Goal: Task Accomplishment & Management: Use online tool/utility

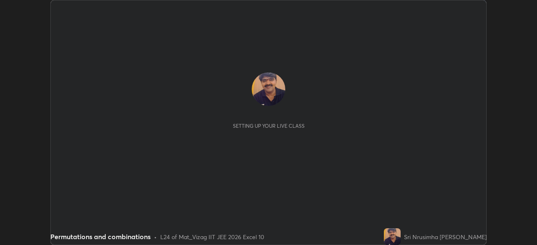
scroll to position [245, 537]
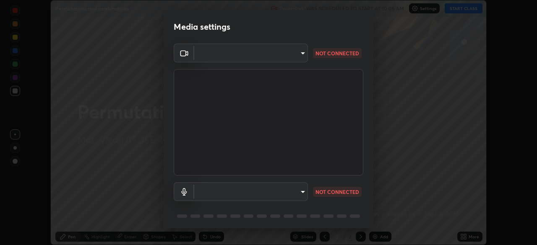
type input "b7708c8938eb645677ea8461e7e65ca52b5b38e867a8e1cbb7878e4040da6199"
type input "default"
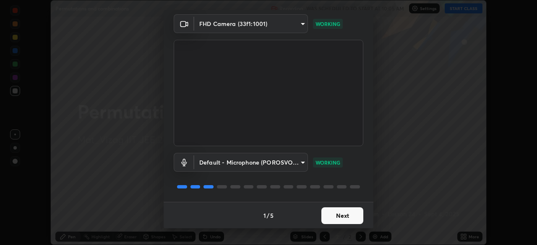
scroll to position [30, 0]
click at [342, 212] on button "Next" at bounding box center [342, 215] width 42 height 17
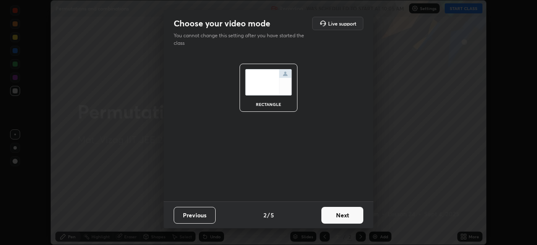
scroll to position [0, 0]
click at [340, 217] on button "Next" at bounding box center [342, 215] width 42 height 17
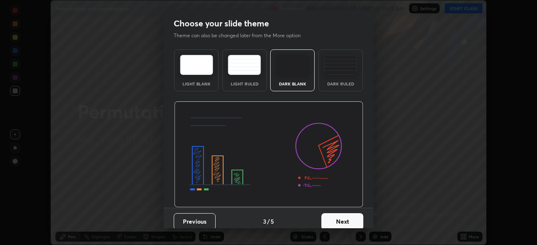
click at [342, 219] on button "Next" at bounding box center [342, 222] width 42 height 17
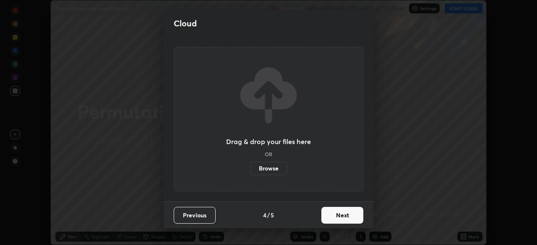
click at [342, 219] on button "Next" at bounding box center [342, 215] width 42 height 17
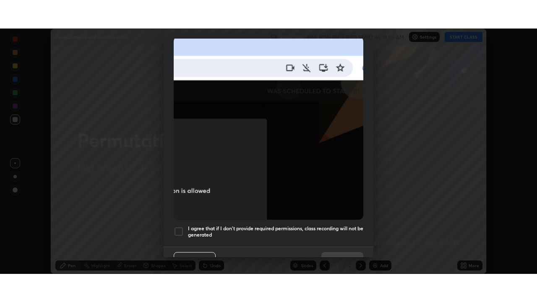
scroll to position [193, 0]
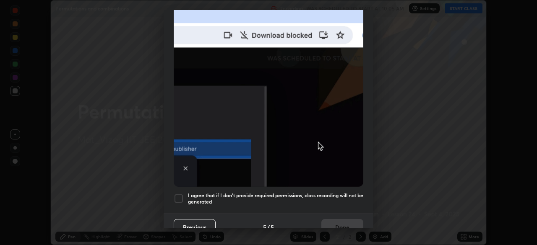
click at [180, 197] on div at bounding box center [179, 199] width 10 height 10
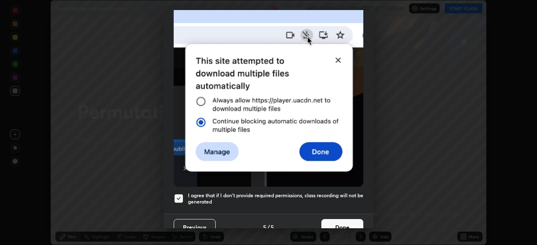
click at [329, 223] on button "Done" at bounding box center [342, 227] width 42 height 17
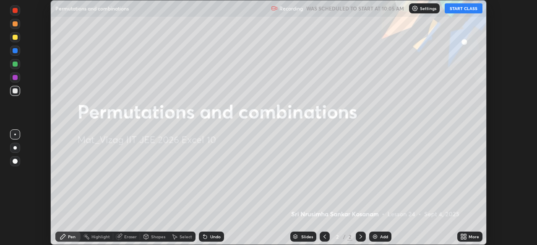
click at [465, 238] on icon at bounding box center [465, 238] width 2 height 2
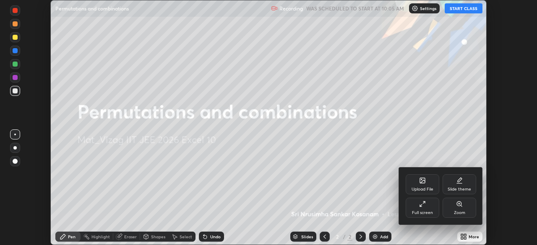
click at [422, 208] on div "Full screen" at bounding box center [423, 208] width 34 height 20
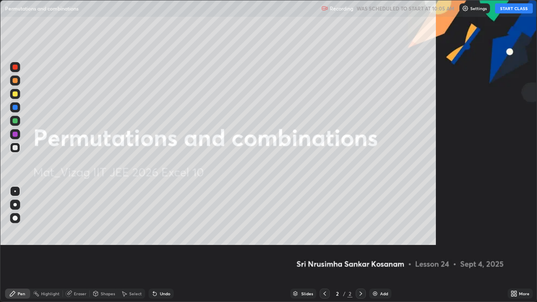
scroll to position [302, 537]
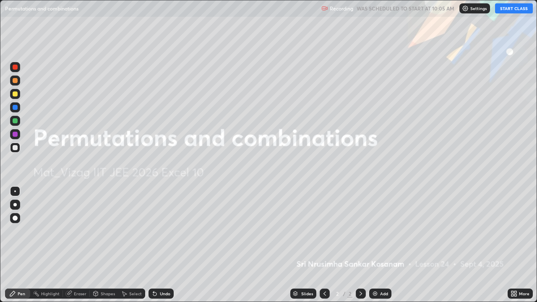
click at [511, 9] on button "START CLASS" at bounding box center [514, 8] width 38 height 10
click at [380, 245] on div "Add" at bounding box center [384, 294] width 8 height 4
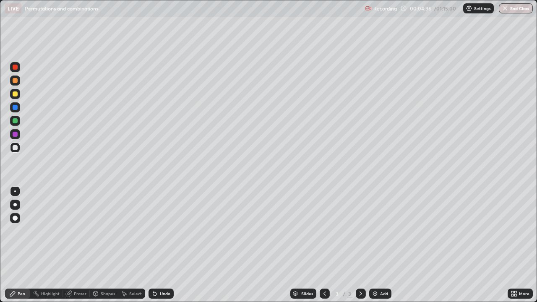
click at [162, 245] on div "Undo" at bounding box center [165, 294] width 10 height 4
click at [163, 245] on div "Undo" at bounding box center [165, 294] width 10 height 4
click at [165, 245] on div "Undo" at bounding box center [165, 294] width 10 height 4
click at [163, 245] on div "Undo" at bounding box center [165, 294] width 10 height 4
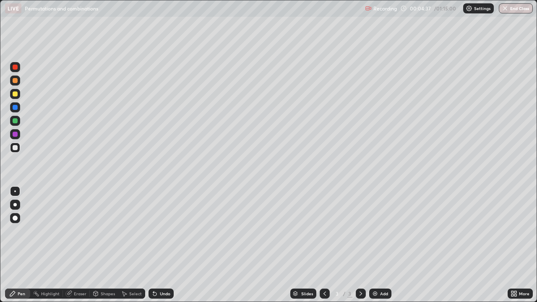
click at [162, 245] on div "Undo" at bounding box center [161, 294] width 25 height 10
click at [378, 245] on div "Add" at bounding box center [380, 294] width 22 height 10
click at [76, 245] on div "Eraser" at bounding box center [80, 294] width 13 height 4
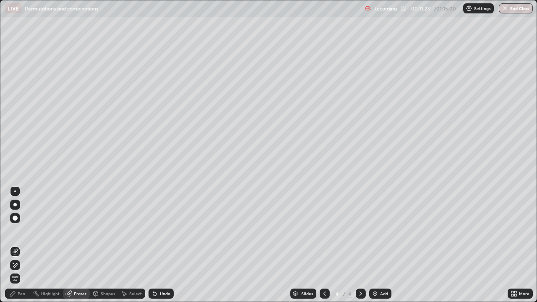
click at [25, 245] on div "Pen" at bounding box center [17, 294] width 25 height 10
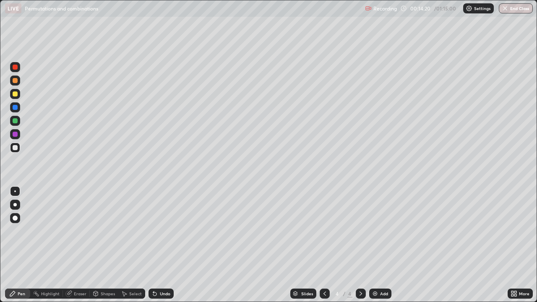
click at [379, 245] on div "Add" at bounding box center [380, 294] width 22 height 10
click at [378, 245] on div "Add" at bounding box center [380, 294] width 22 height 10
click at [161, 245] on div "Undo" at bounding box center [165, 294] width 10 height 4
click at [162, 245] on div "Undo" at bounding box center [165, 294] width 10 height 4
click at [161, 245] on div "Undo" at bounding box center [165, 294] width 10 height 4
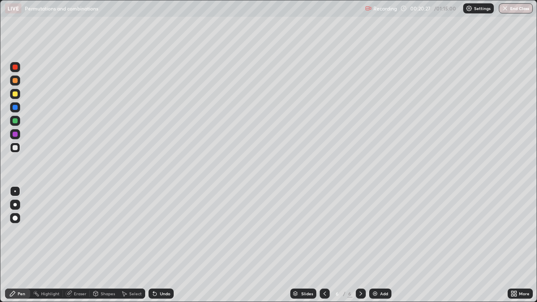
click at [160, 245] on div "Undo" at bounding box center [161, 294] width 25 height 10
click at [159, 245] on div "Undo" at bounding box center [161, 294] width 25 height 10
click at [374, 245] on img at bounding box center [375, 293] width 7 height 7
click at [156, 245] on icon at bounding box center [154, 293] width 7 height 7
click at [160, 245] on div "Undo" at bounding box center [165, 294] width 10 height 4
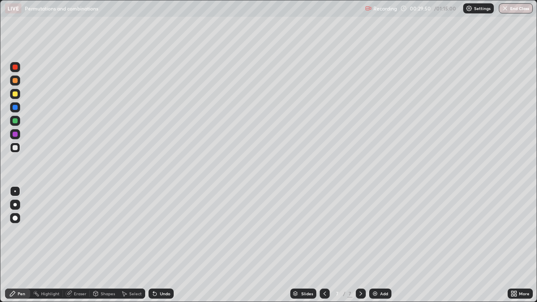
click at [158, 245] on div "Undo" at bounding box center [161, 294] width 25 height 10
click at [160, 245] on div "Undo" at bounding box center [165, 294] width 10 height 4
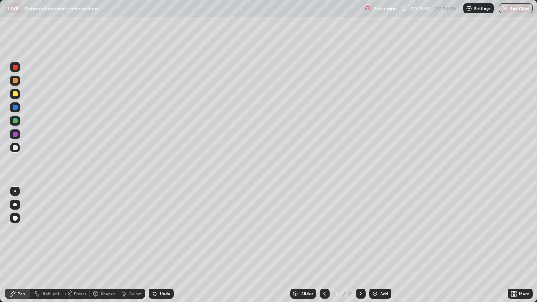
click at [160, 245] on div "Undo" at bounding box center [165, 294] width 10 height 4
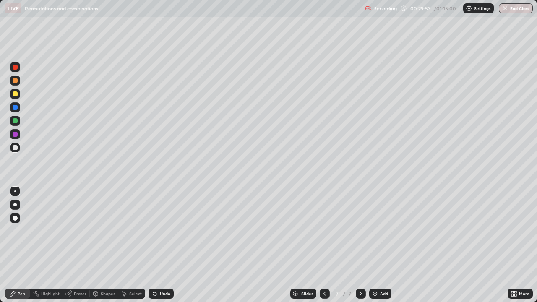
click at [160, 245] on div "Undo" at bounding box center [165, 294] width 10 height 4
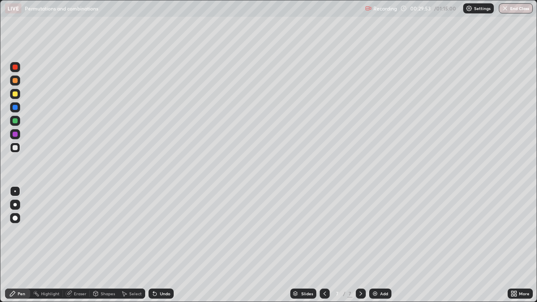
click at [160, 245] on div "Undo" at bounding box center [165, 294] width 10 height 4
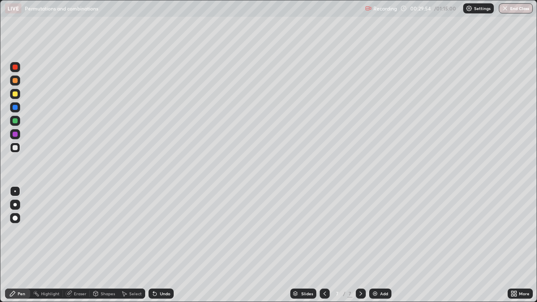
click at [160, 245] on div "Undo" at bounding box center [165, 294] width 10 height 4
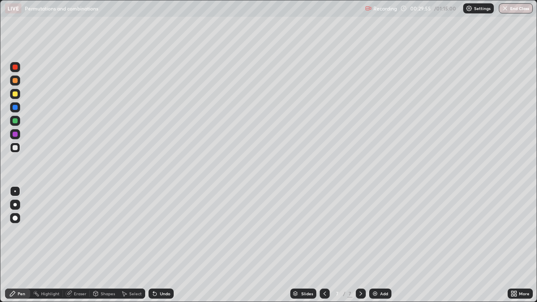
click at [158, 245] on div "Undo" at bounding box center [161, 294] width 25 height 10
click at [160, 245] on div "Undo" at bounding box center [165, 294] width 10 height 4
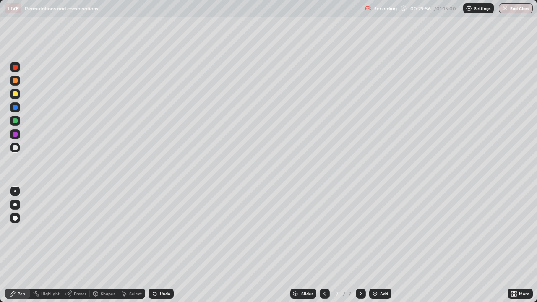
click at [160, 245] on div "Undo" at bounding box center [165, 294] width 10 height 4
click at [161, 245] on div "Undo" at bounding box center [165, 294] width 10 height 4
click at [162, 245] on div "Undo" at bounding box center [165, 294] width 10 height 4
click at [163, 245] on div "Undo" at bounding box center [165, 294] width 10 height 4
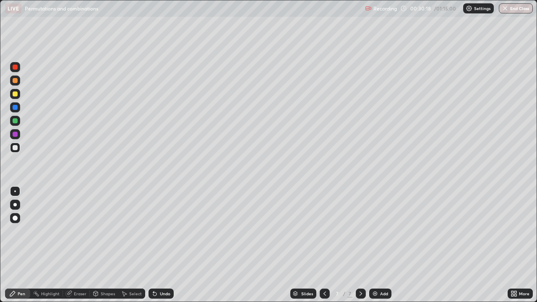
click at [162, 245] on div "Undo" at bounding box center [161, 294] width 25 height 10
click at [380, 245] on div "Add" at bounding box center [384, 294] width 8 height 4
click at [163, 245] on div "Undo" at bounding box center [165, 294] width 10 height 4
click at [164, 245] on div "Undo" at bounding box center [165, 294] width 10 height 4
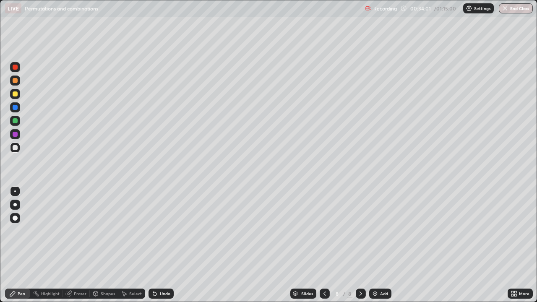
click at [165, 245] on div "Undo" at bounding box center [165, 294] width 10 height 4
click at [164, 245] on div "Undo" at bounding box center [165, 294] width 10 height 4
click at [74, 245] on div "Eraser" at bounding box center [80, 294] width 13 height 4
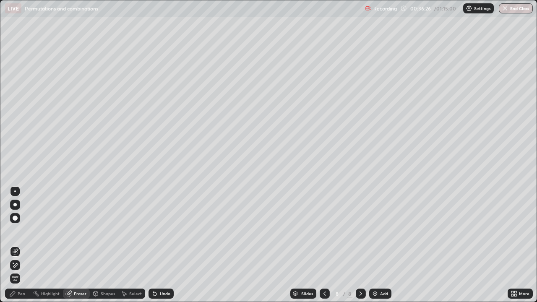
click at [13, 245] on icon at bounding box center [13, 263] width 1 height 1
click at [21, 245] on div "Pen" at bounding box center [22, 294] width 8 height 4
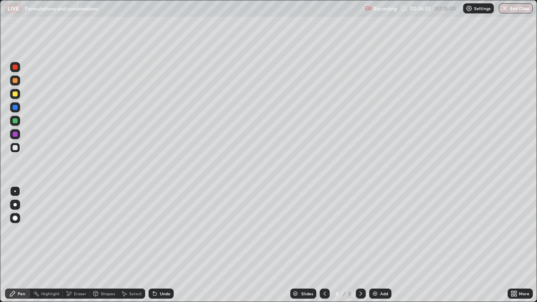
click at [78, 245] on div "Eraser" at bounding box center [80, 294] width 13 height 4
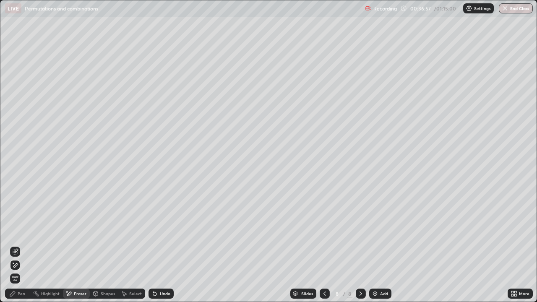
click at [18, 245] on div "Pen" at bounding box center [22, 294] width 8 height 4
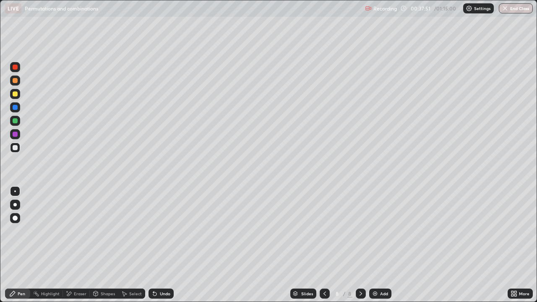
click at [161, 245] on div "Undo" at bounding box center [165, 294] width 10 height 4
click at [160, 245] on div "Undo" at bounding box center [165, 294] width 10 height 4
click at [162, 245] on div "Undo" at bounding box center [165, 294] width 10 height 4
click at [163, 245] on div "Undo" at bounding box center [165, 294] width 10 height 4
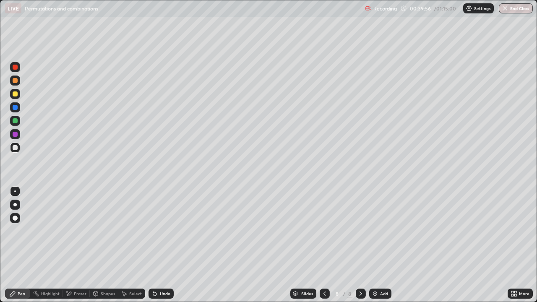
click at [165, 245] on div "Undo" at bounding box center [161, 294] width 25 height 10
click at [163, 245] on div "Undo" at bounding box center [165, 294] width 10 height 4
click at [360, 245] on icon at bounding box center [360, 293] width 7 height 7
click at [374, 245] on img at bounding box center [375, 293] width 7 height 7
click at [163, 245] on div "Undo" at bounding box center [165, 294] width 10 height 4
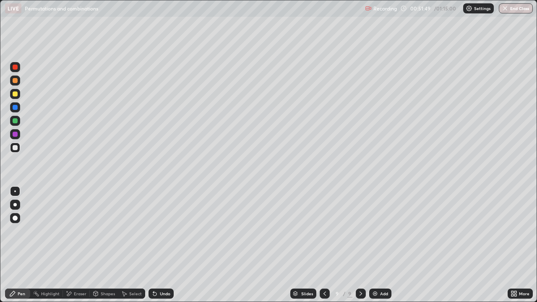
click at [160, 245] on div "Undo" at bounding box center [165, 294] width 10 height 4
click at [324, 245] on icon at bounding box center [324, 293] width 7 height 7
click at [360, 245] on icon at bounding box center [360, 293] width 7 height 7
click at [162, 245] on div "Undo" at bounding box center [165, 294] width 10 height 4
click at [164, 245] on div "Undo" at bounding box center [165, 294] width 10 height 4
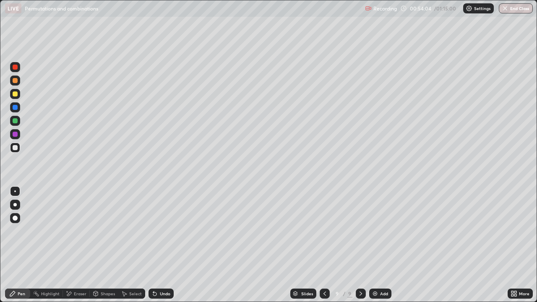
click at [160, 245] on div "Undo" at bounding box center [165, 294] width 10 height 4
click at [161, 245] on div "Undo" at bounding box center [165, 294] width 10 height 4
click at [162, 245] on div "Undo" at bounding box center [165, 294] width 10 height 4
click at [70, 245] on icon at bounding box center [68, 293] width 7 height 7
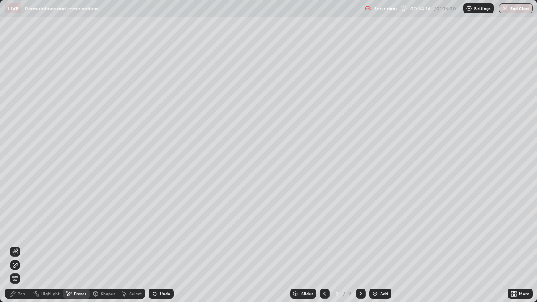
click at [21, 245] on div "Pen" at bounding box center [22, 294] width 8 height 4
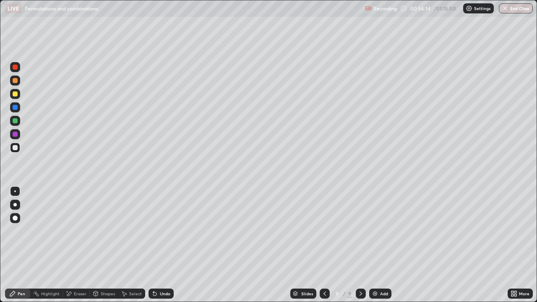
click at [78, 245] on div "Eraser" at bounding box center [80, 294] width 13 height 4
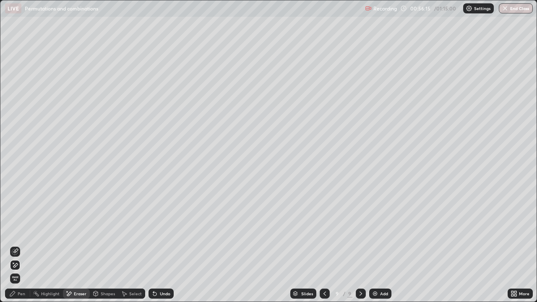
click at [15, 245] on icon at bounding box center [15, 265] width 7 height 7
click at [374, 245] on img at bounding box center [375, 293] width 7 height 7
click at [21, 245] on div "Pen" at bounding box center [22, 294] width 8 height 4
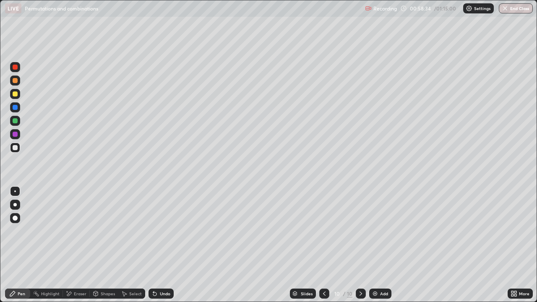
click at [382, 245] on div "Add" at bounding box center [384, 294] width 8 height 4
click at [323, 245] on icon at bounding box center [324, 293] width 7 height 7
click at [380, 245] on div "Add" at bounding box center [380, 294] width 22 height 10
click at [376, 245] on img at bounding box center [375, 293] width 7 height 7
click at [76, 245] on div "Eraser" at bounding box center [80, 294] width 13 height 4
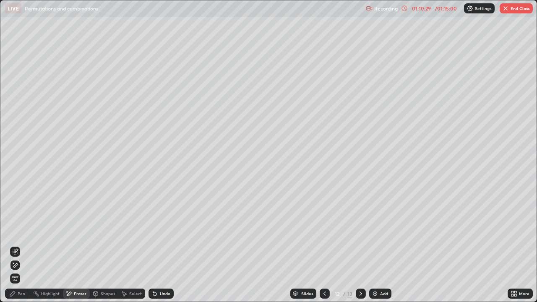
click at [24, 245] on div "Pen" at bounding box center [22, 294] width 8 height 4
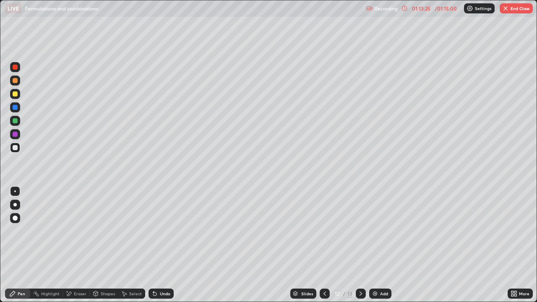
click at [163, 245] on div "Undo" at bounding box center [161, 294] width 25 height 10
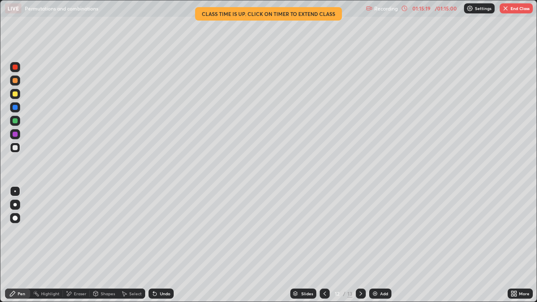
click at [524, 9] on button "End Class" at bounding box center [516, 8] width 33 height 10
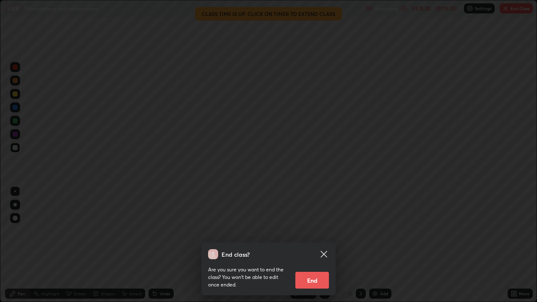
click at [302, 245] on button "End" at bounding box center [312, 280] width 34 height 17
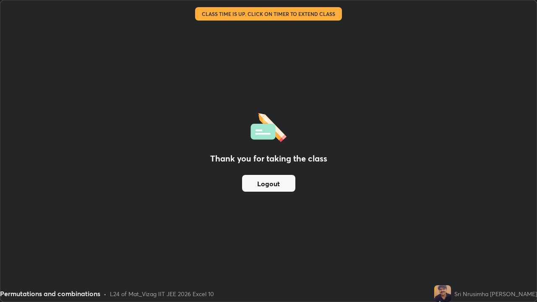
click at [282, 182] on button "Logout" at bounding box center [268, 183] width 53 height 17
